Goal: Navigation & Orientation: Understand site structure

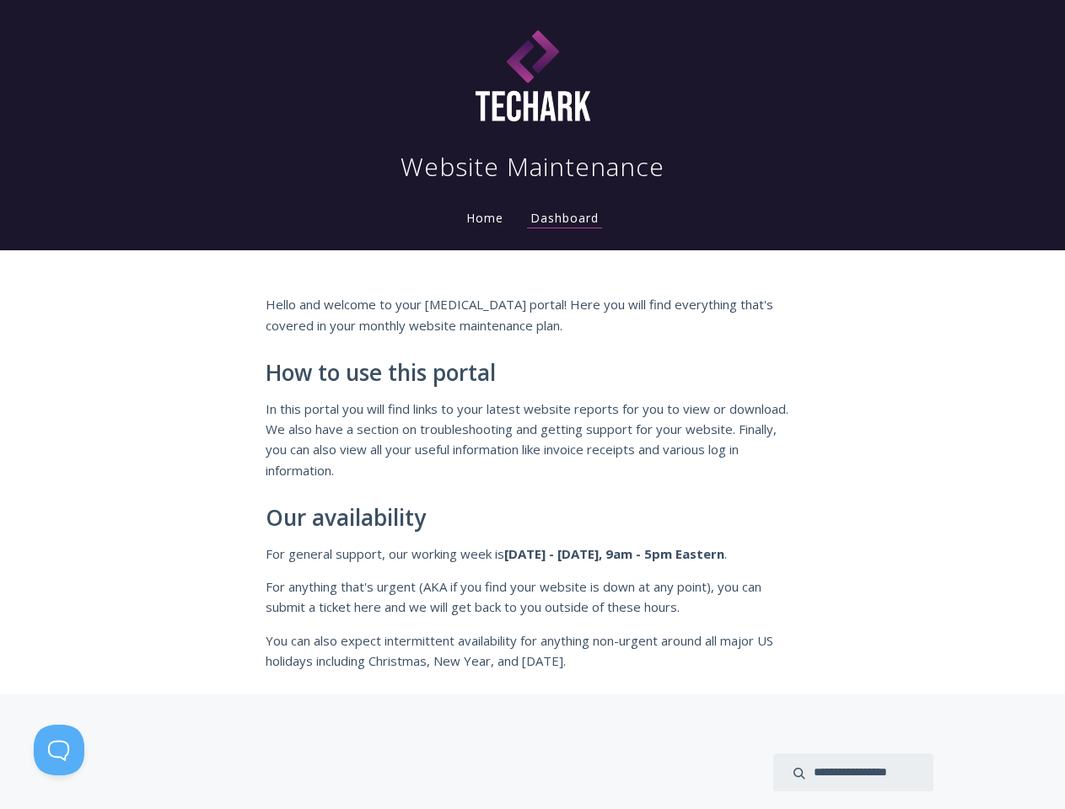
click at [532, 405] on p "In this portal you will find links to your latest website reports for you to vi…" at bounding box center [533, 440] width 534 height 83
click at [59, 750] on button at bounding box center [59, 750] width 51 height 51
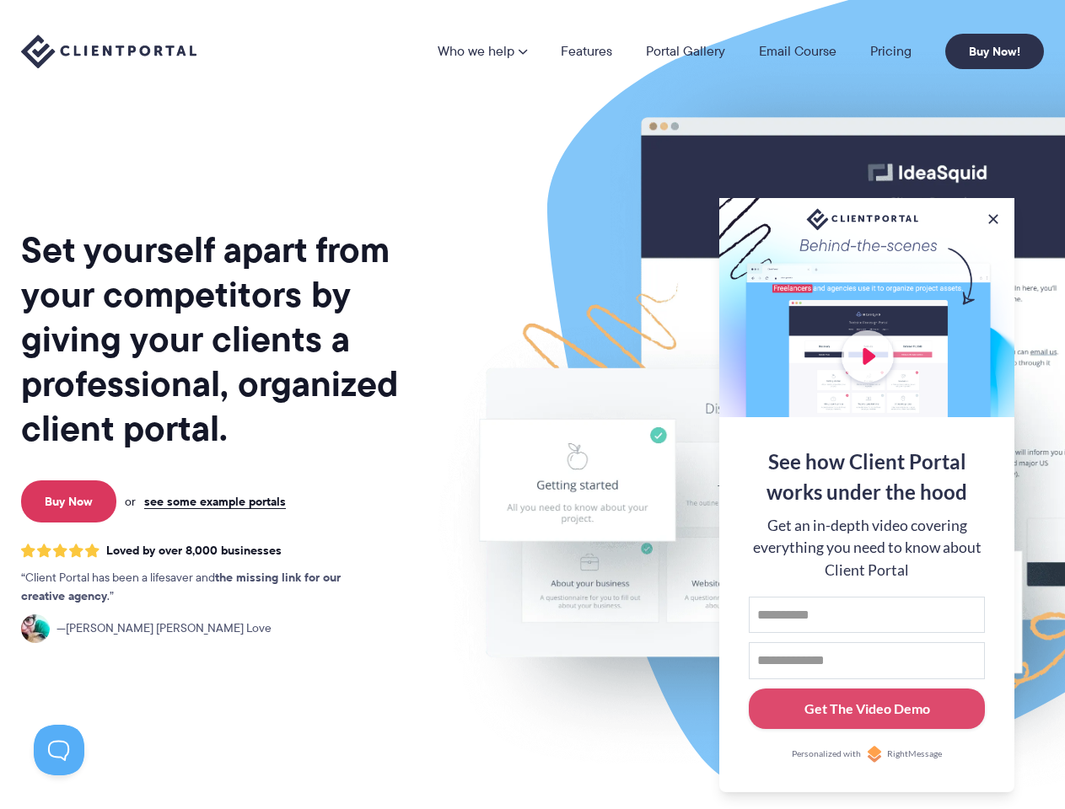
click at [532, 405] on img at bounding box center [880, 417] width 945 height 808
click at [483, 51] on link "Who we help" at bounding box center [481, 51] width 89 height 13
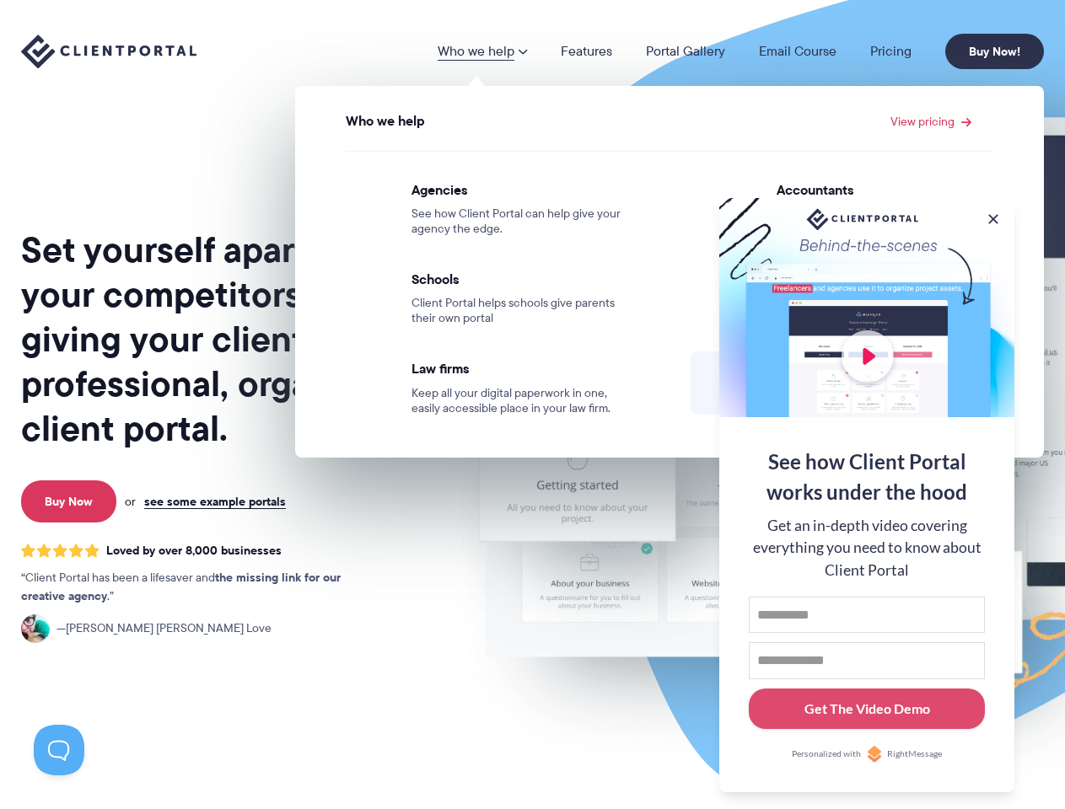
click at [993, 216] on button at bounding box center [993, 219] width 17 height 17
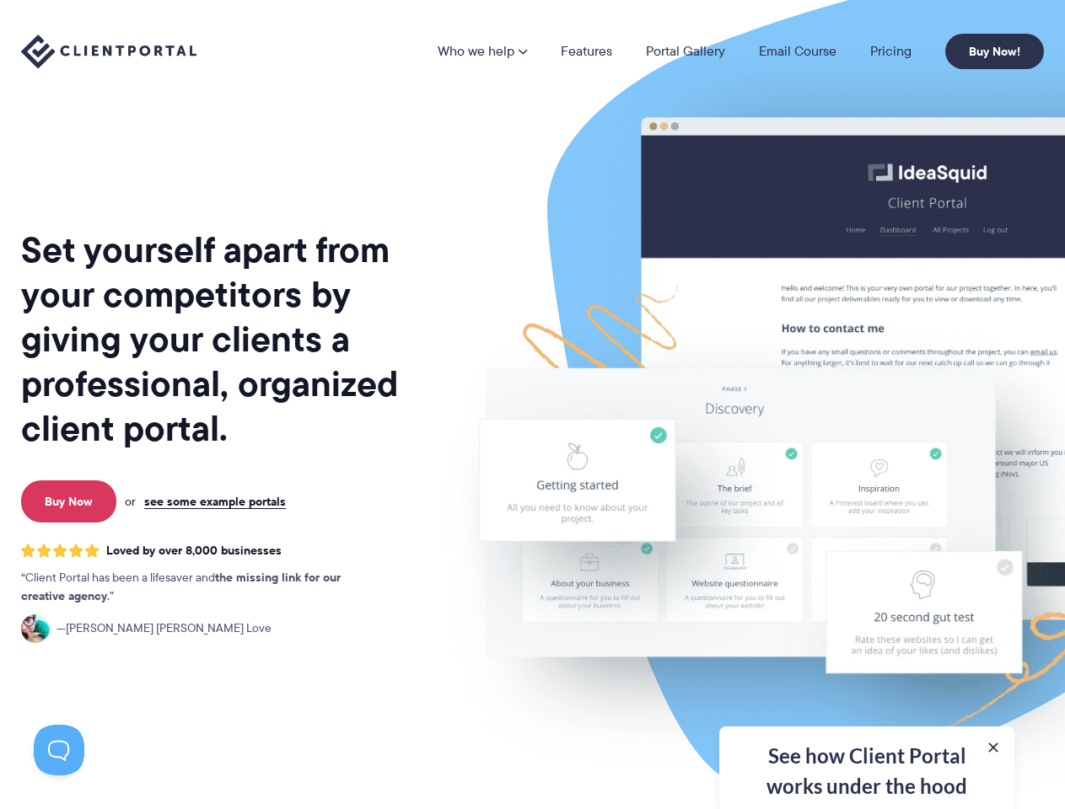
click at [867, 493] on img at bounding box center [880, 417] width 945 height 808
click at [59, 750] on button at bounding box center [59, 750] width 51 height 51
